Goal: Task Accomplishment & Management: Manage account settings

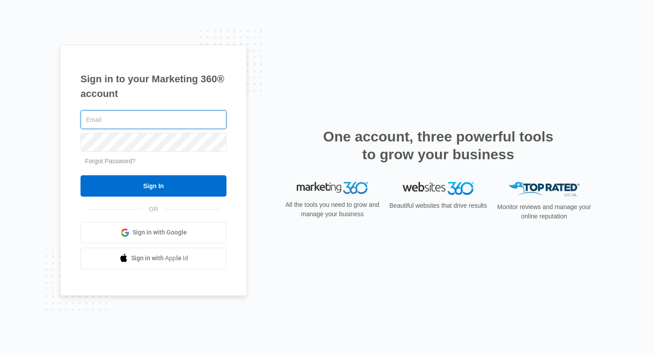
type input "[PERSON_NAME][EMAIL_ADDRESS][DOMAIN_NAME]"
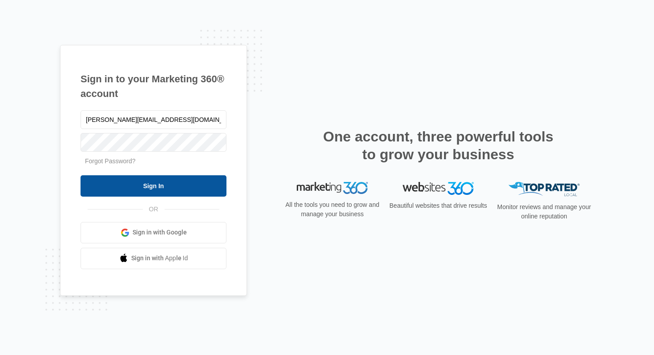
click at [165, 182] on input "Sign In" at bounding box center [153, 185] width 146 height 21
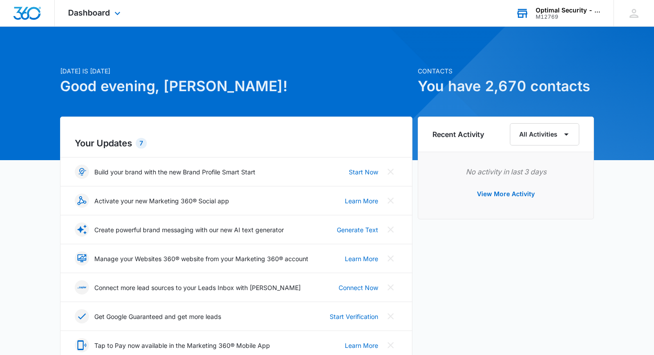
click at [559, 9] on div "Optimal Security - 2347" at bounding box center [567, 10] width 65 height 7
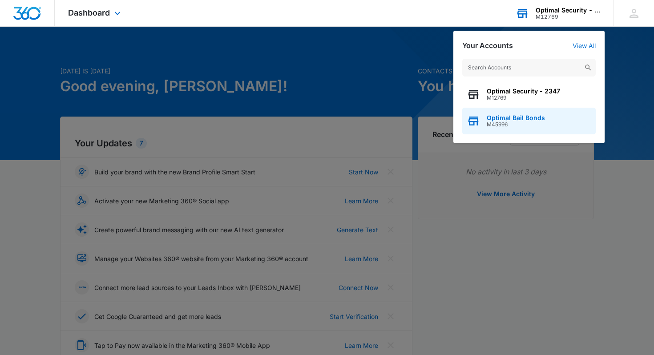
click at [494, 121] on span "M45996" at bounding box center [516, 124] width 58 height 6
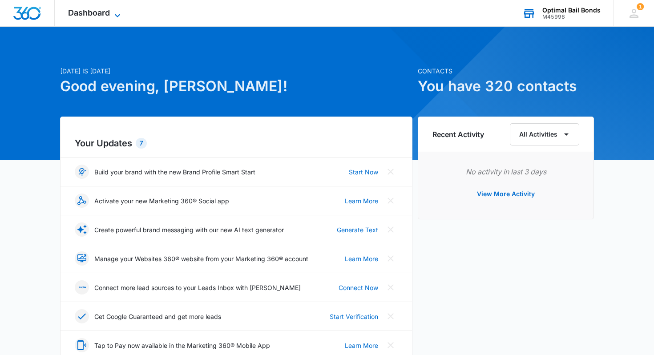
click at [115, 9] on div "Dashboard Apps Reputation Websites Forms CRM Email Social Payments POS Content …" at bounding box center [95, 13] width 81 height 26
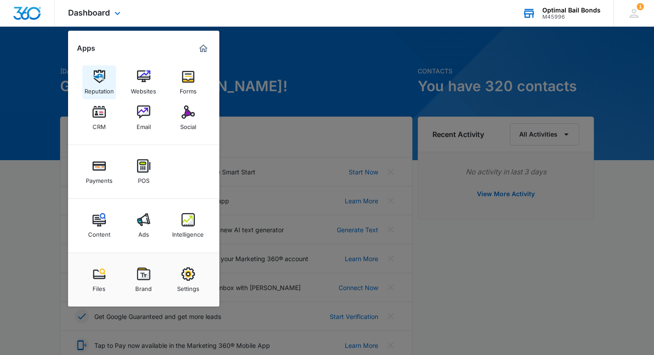
click at [105, 75] on img at bounding box center [99, 76] width 13 height 13
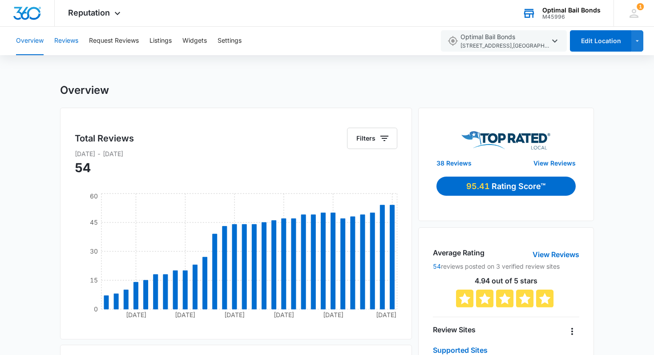
click at [72, 41] on button "Reviews" at bounding box center [66, 41] width 24 height 28
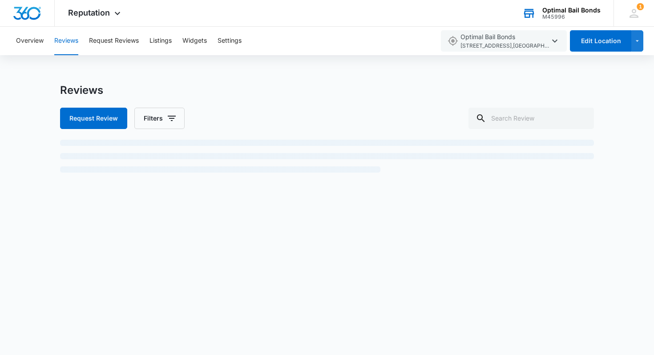
click at [45, 69] on div "Overview Reviews Request Reviews Listings Widgets Settings Optimal Bail Bonds 1…" at bounding box center [327, 109] width 654 height 164
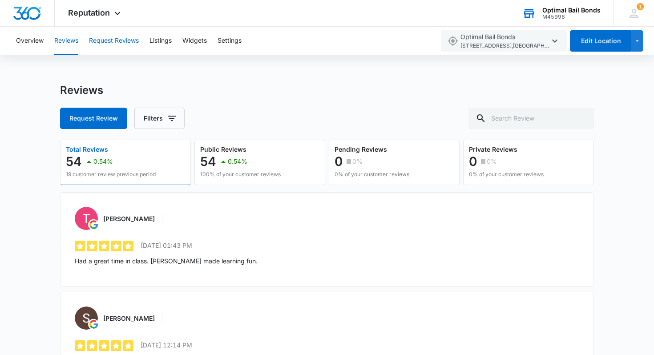
click at [106, 38] on button "Request Reviews" at bounding box center [114, 41] width 50 height 28
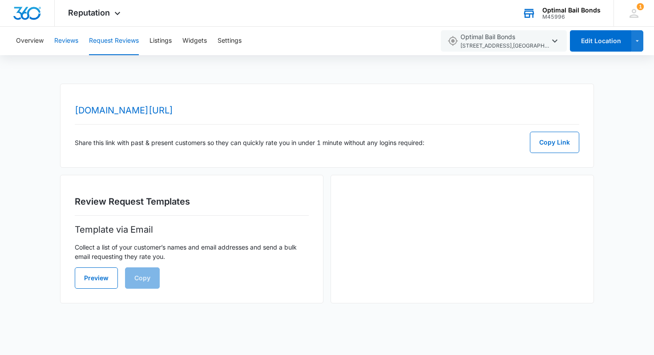
click at [67, 34] on button "Reviews" at bounding box center [66, 41] width 24 height 28
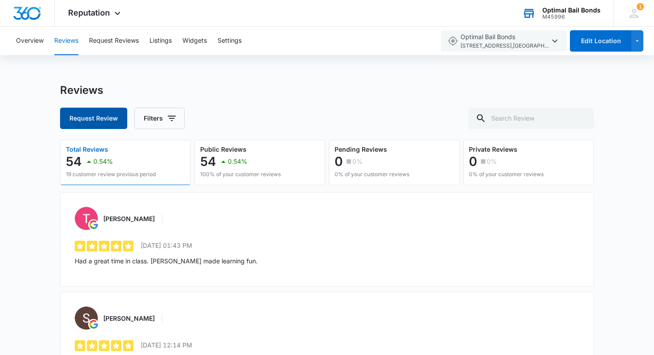
click at [83, 120] on button "Request Review" at bounding box center [93, 118] width 67 height 21
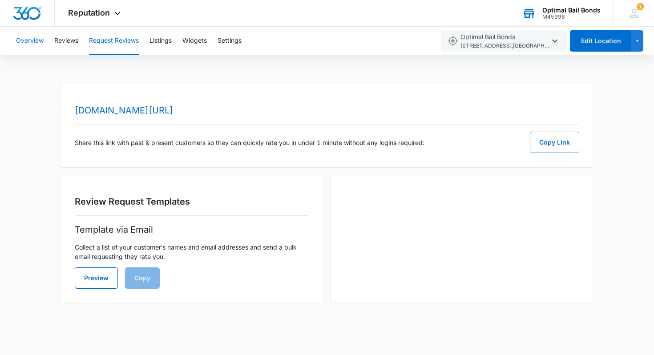
click at [24, 45] on button "Overview" at bounding box center [30, 41] width 28 height 28
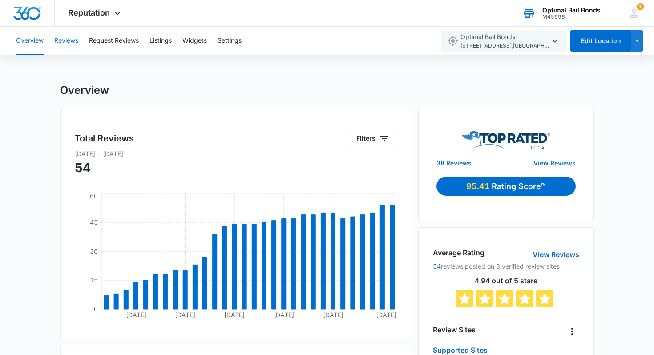
click at [67, 40] on button "Reviews" at bounding box center [66, 41] width 24 height 28
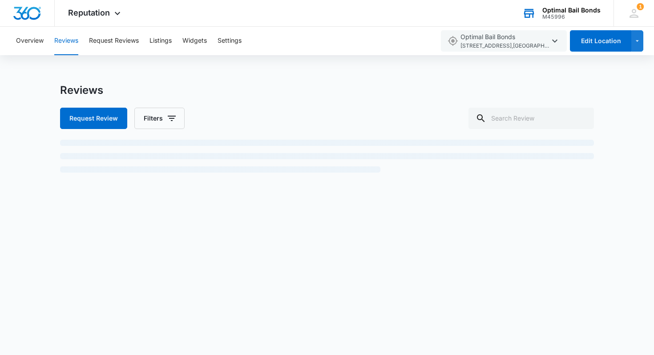
click at [54, 113] on div "Reviews Request Review Filters" at bounding box center [327, 137] width 654 height 107
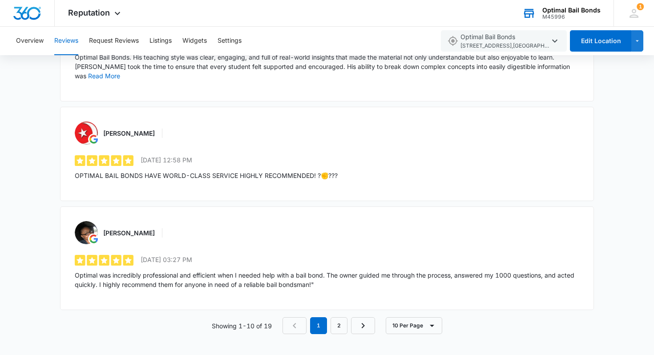
scroll to position [911, 0]
click at [339, 325] on link "2" at bounding box center [338, 325] width 17 height 17
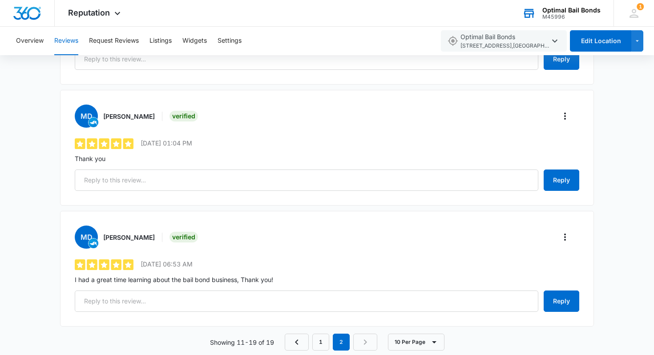
scroll to position [881, 0]
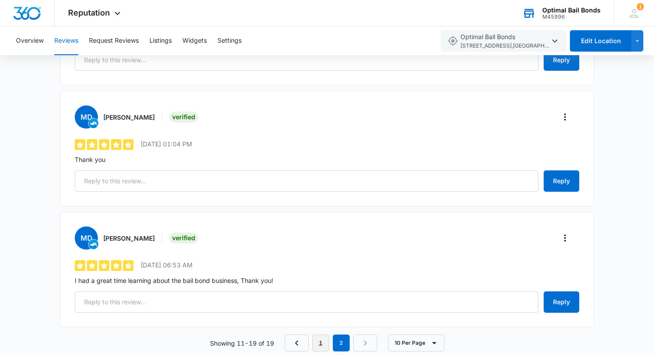
click at [321, 343] on link "1" at bounding box center [320, 342] width 17 height 17
